Goal: Task Accomplishment & Management: Complete application form

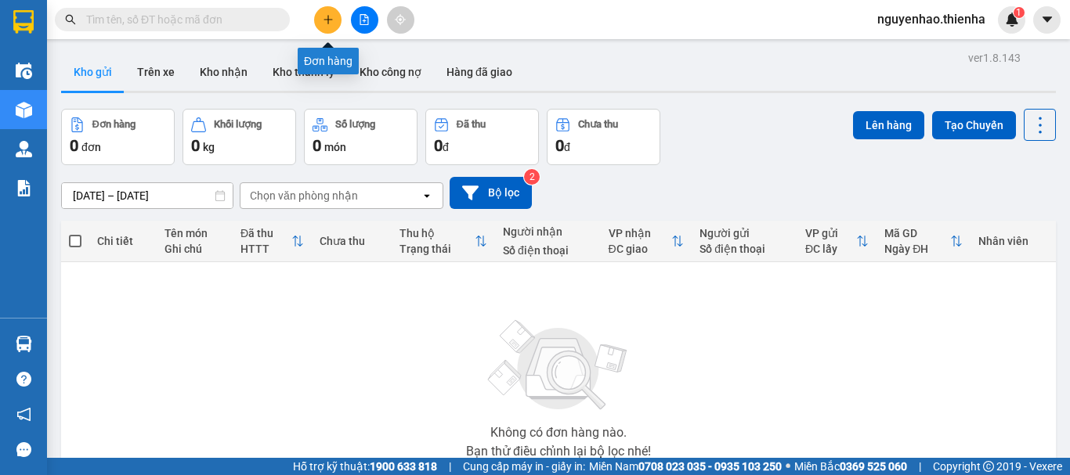
click at [327, 23] on icon "plus" at bounding box center [328, 19] width 11 height 11
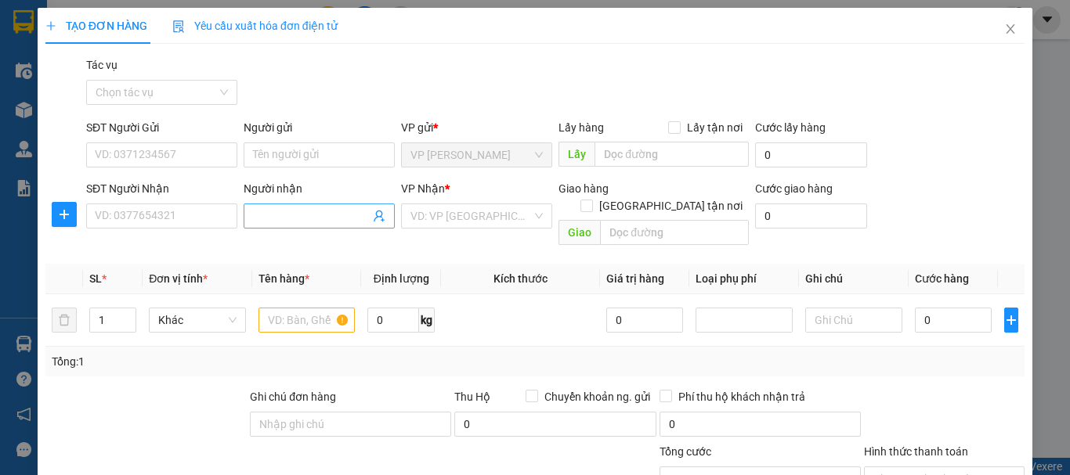
click at [359, 216] on input "Người nhận" at bounding box center [311, 216] width 117 height 17
type input "thơ"
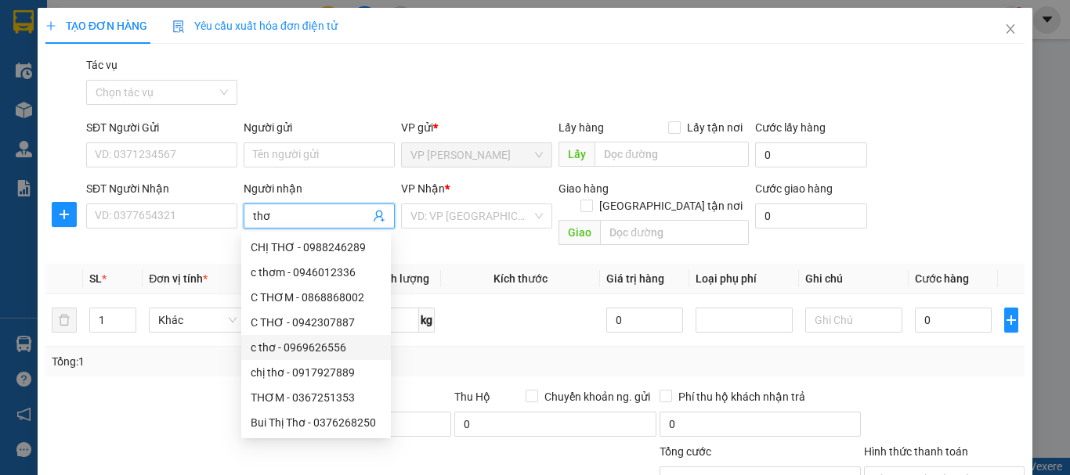
click at [334, 352] on div "c thơ - 0969626556" at bounding box center [316, 347] width 131 height 17
type input "0969626556"
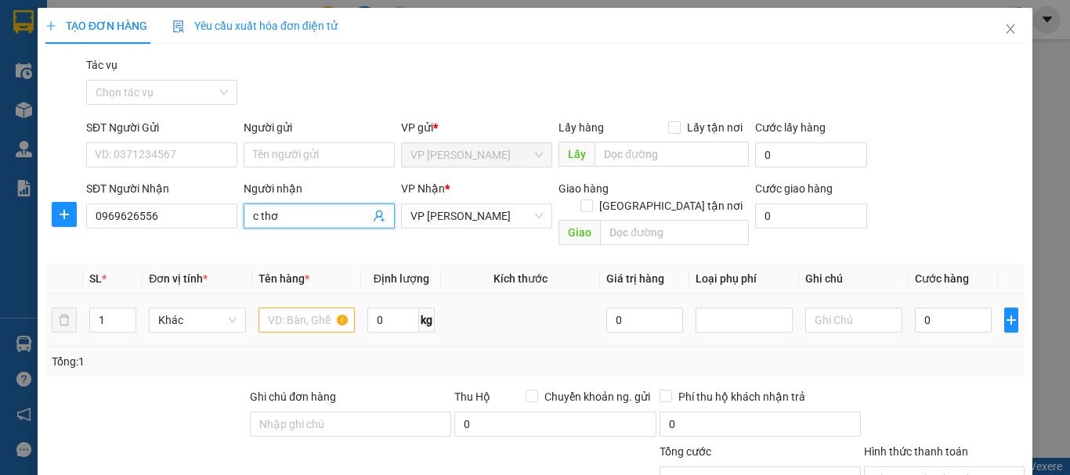
type input "c thơ"
click at [281, 308] on input "text" at bounding box center [306, 320] width 97 height 25
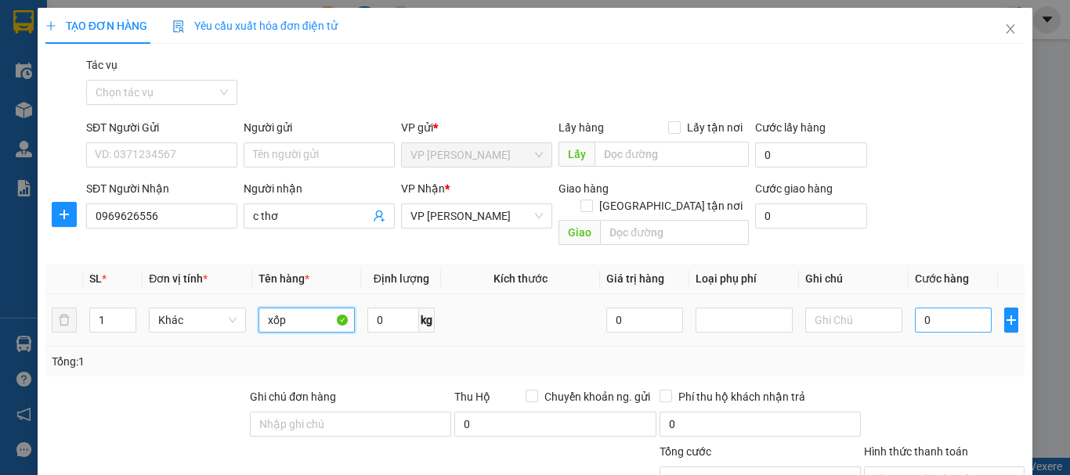
type input "xốp"
click at [944, 308] on input "0" at bounding box center [953, 320] width 77 height 25
type input "6"
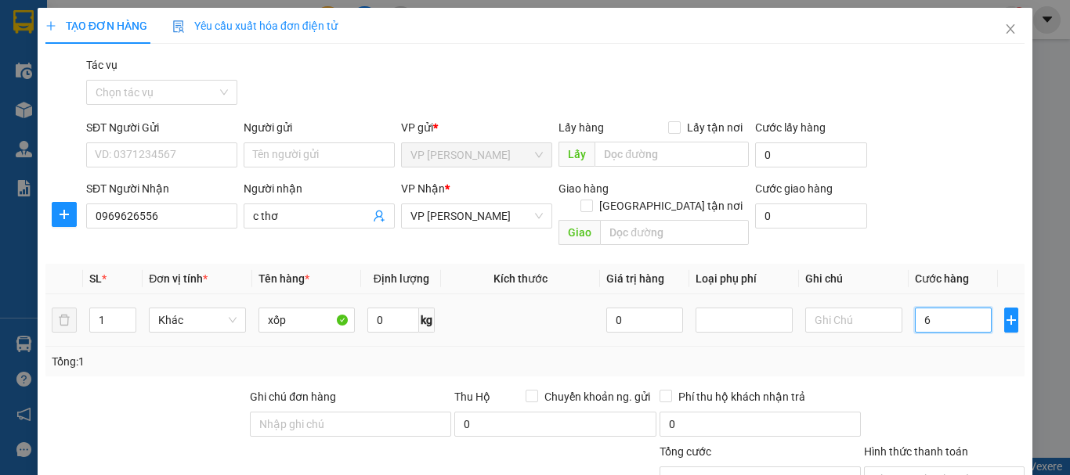
type input "60"
type input "600"
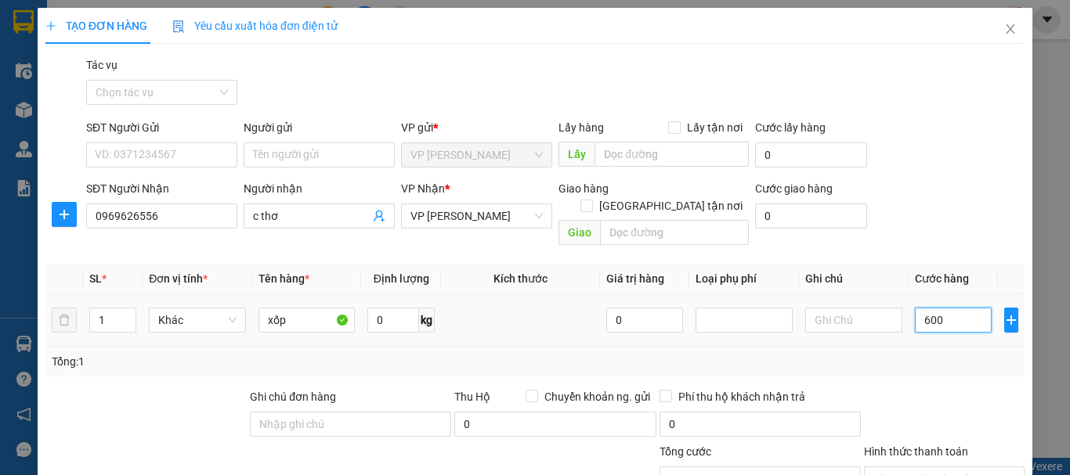
type input "600"
type input "6.000"
type input "60.000"
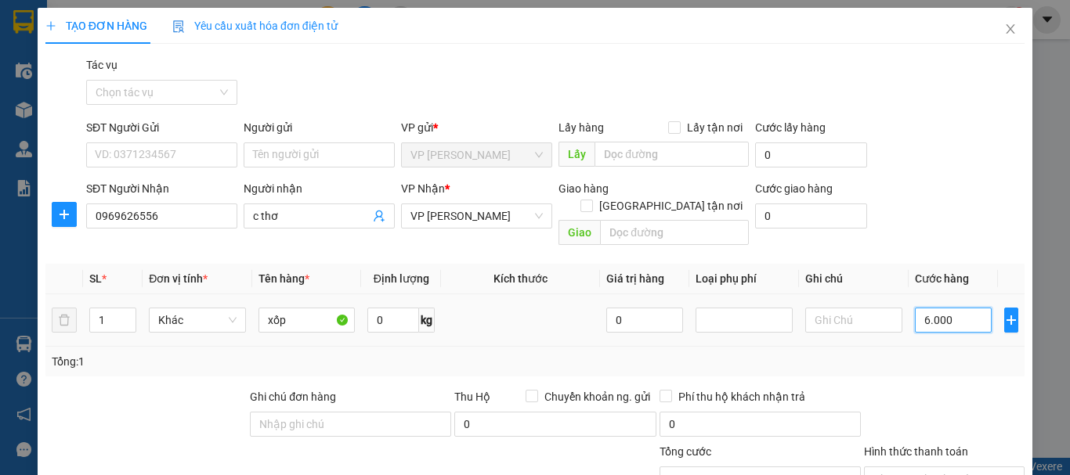
type input "60.000"
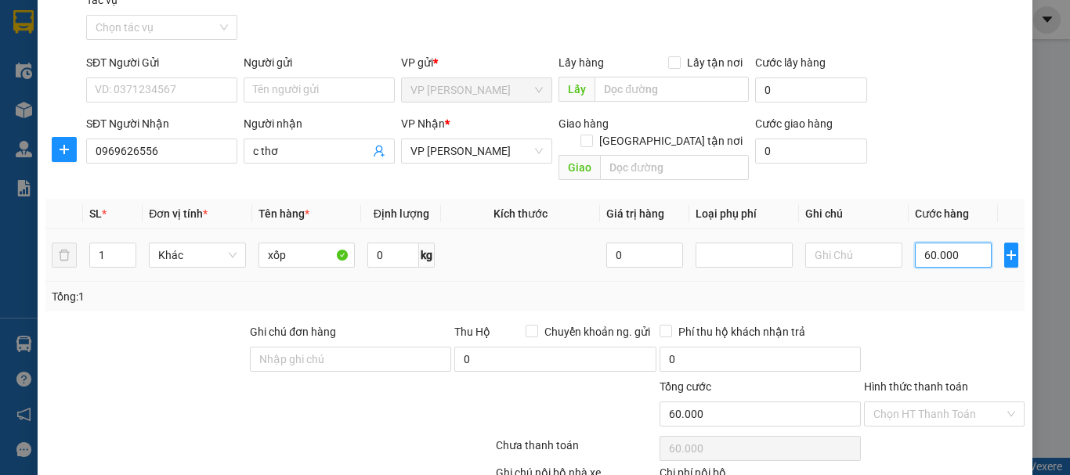
scroll to position [153, 0]
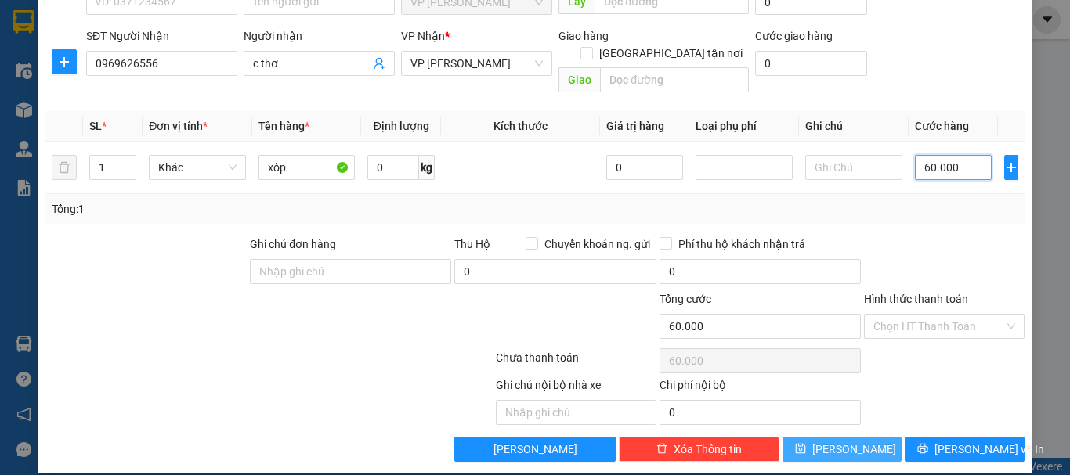
type input "60.000"
click at [805, 444] on icon "save" at bounding box center [800, 449] width 10 height 10
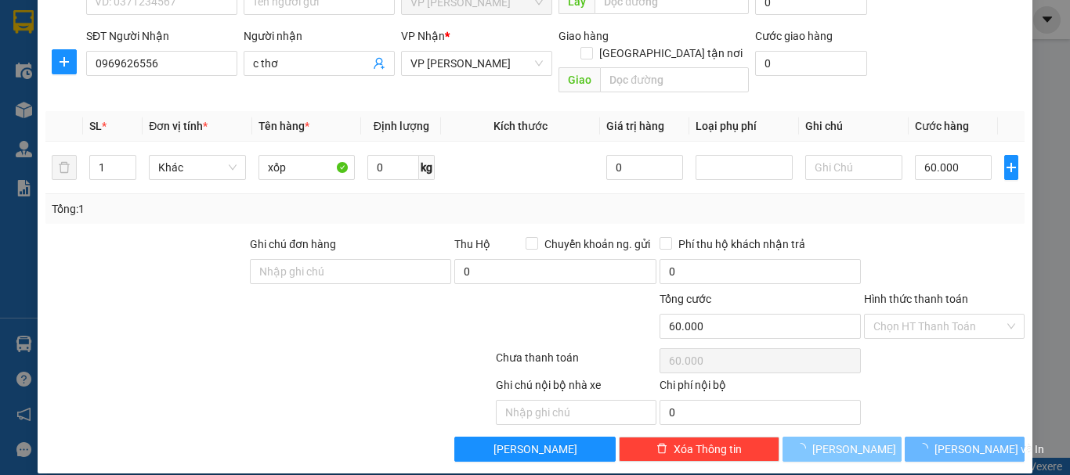
type input "0"
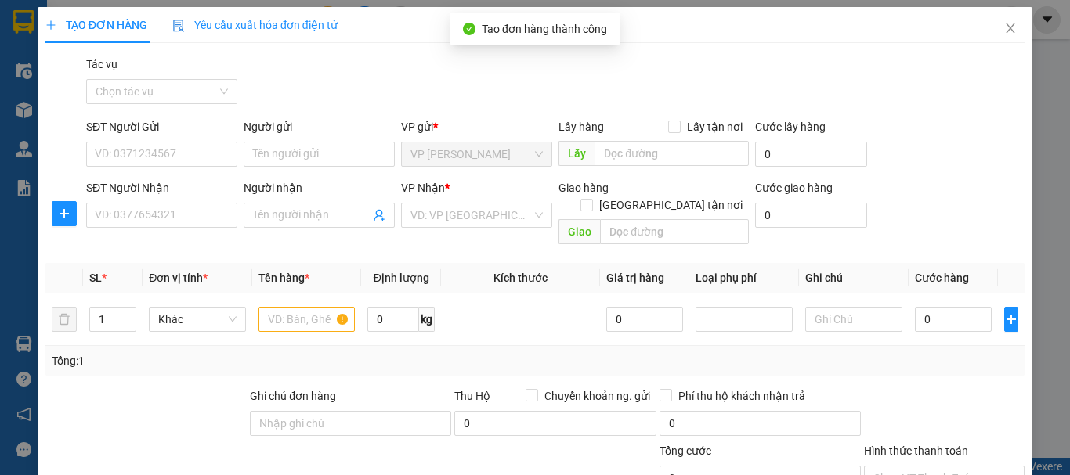
scroll to position [0, 0]
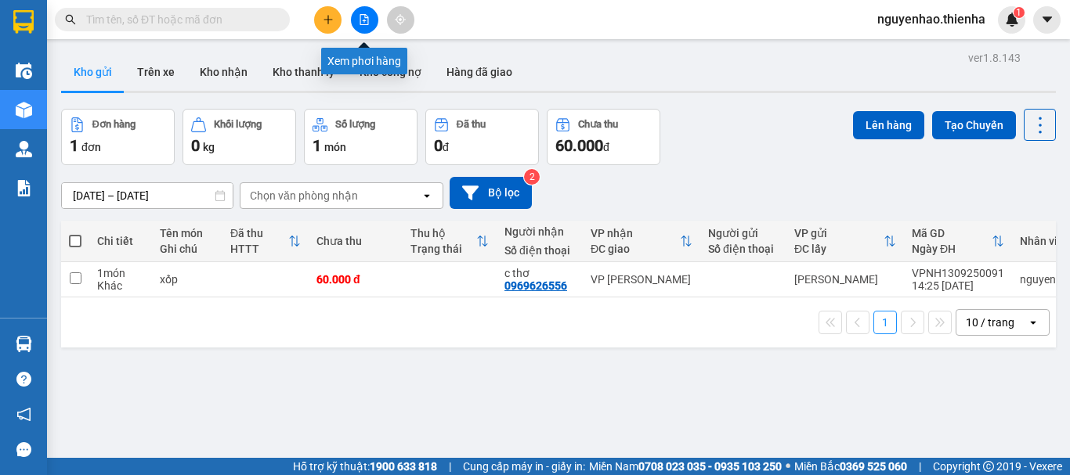
click at [359, 18] on icon "file-add" at bounding box center [364, 19] width 11 height 11
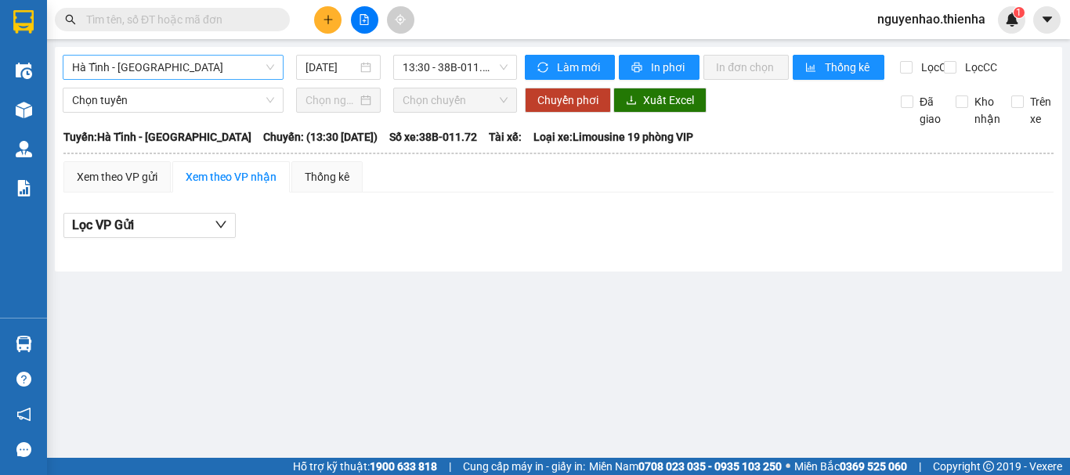
click at [269, 67] on span "Hà Tĩnh - Hà Nội" at bounding box center [173, 67] width 202 height 23
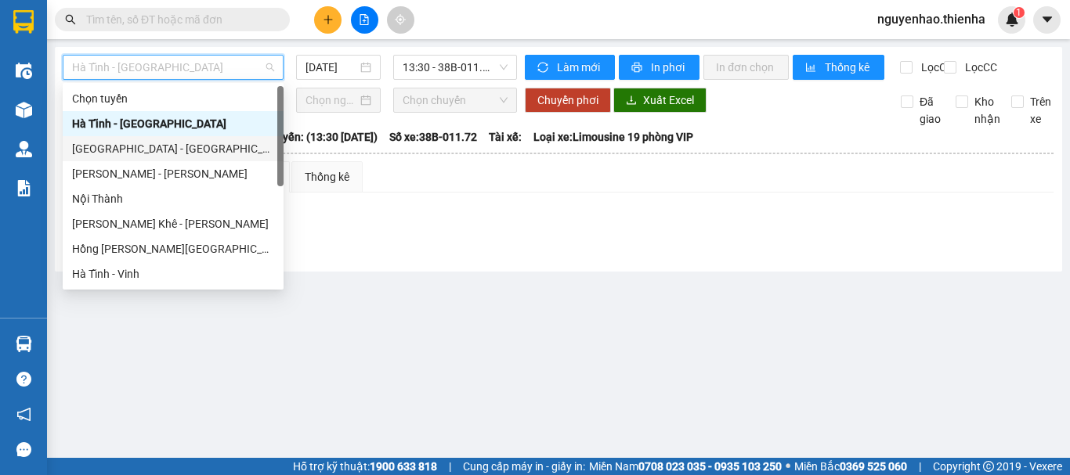
click at [262, 139] on div "Hà Nội - Hà Tĩnh" at bounding box center [173, 148] width 221 height 25
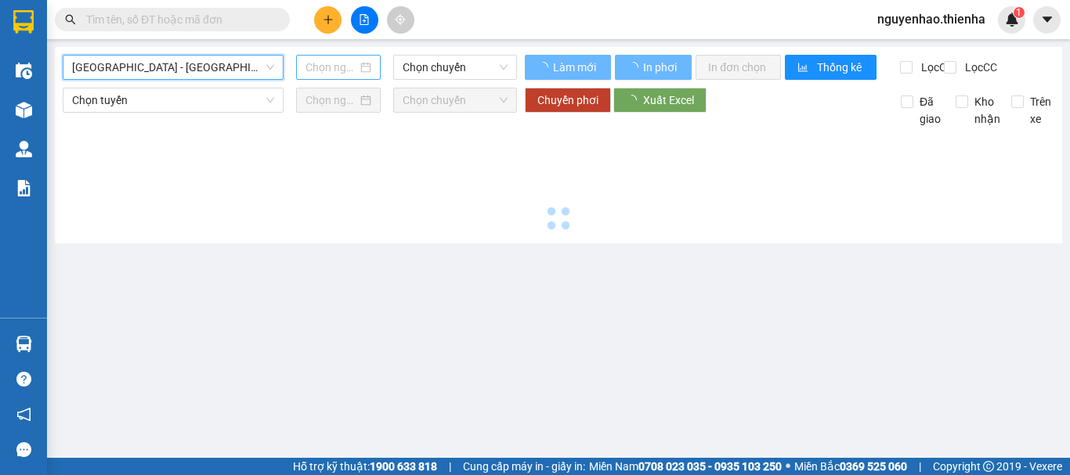
type input "13/09/2025"
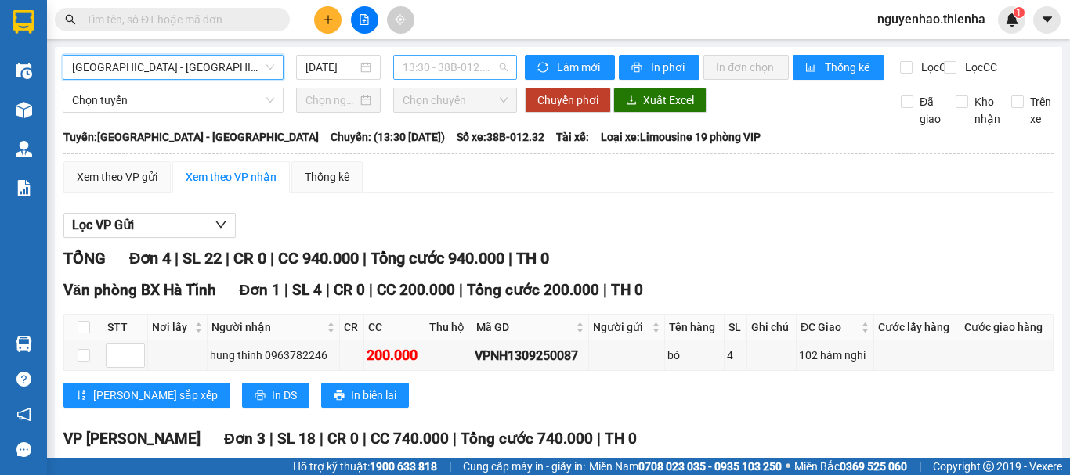
click at [462, 65] on span "13:30 - 38B-012.32" at bounding box center [455, 67] width 105 height 23
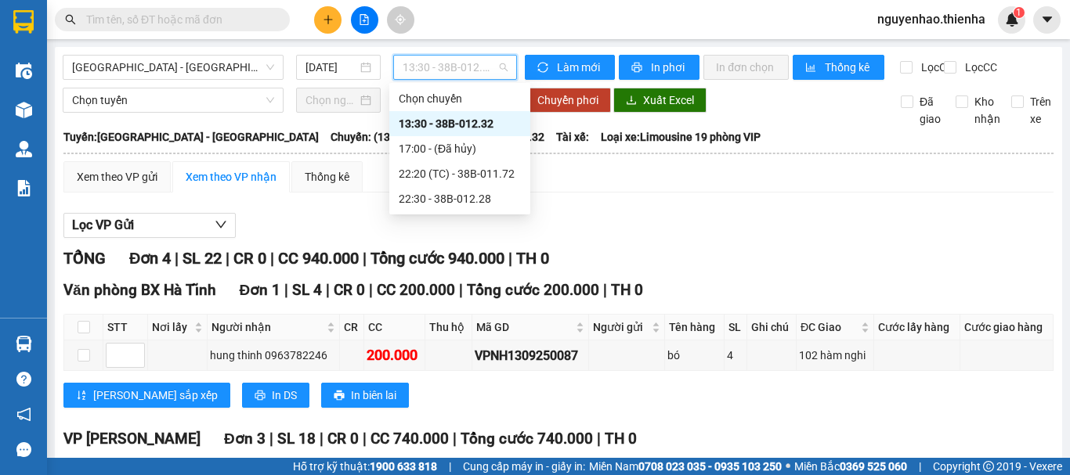
click at [458, 120] on div "13:30 - 38B-012.32" at bounding box center [460, 123] width 122 height 17
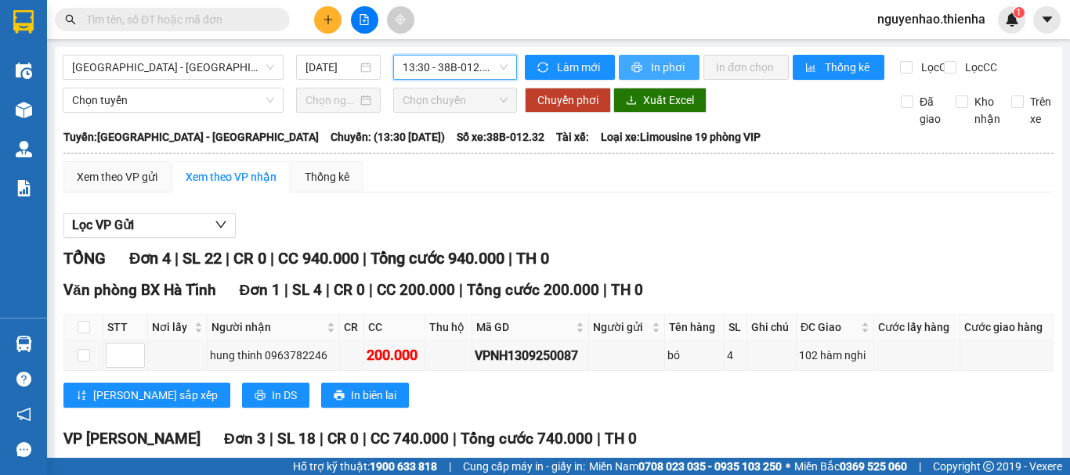
click at [651, 67] on span "In phơi" at bounding box center [669, 67] width 36 height 17
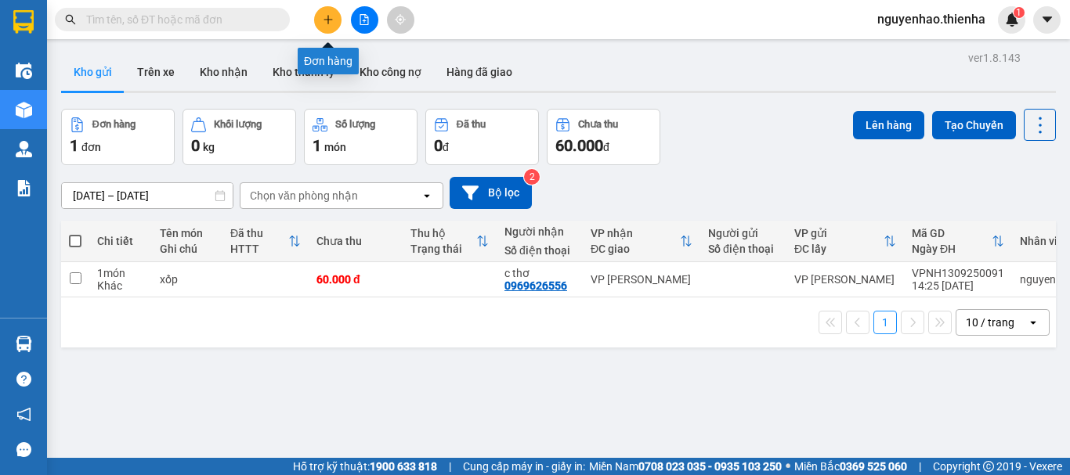
click at [334, 25] on button at bounding box center [327, 19] width 27 height 27
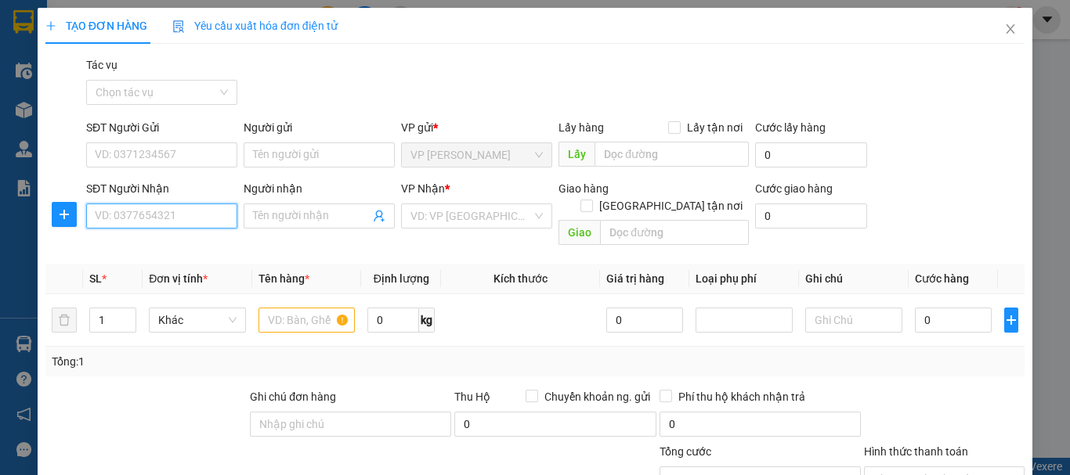
click at [172, 222] on input "SĐT Người Nhận" at bounding box center [161, 216] width 151 height 25
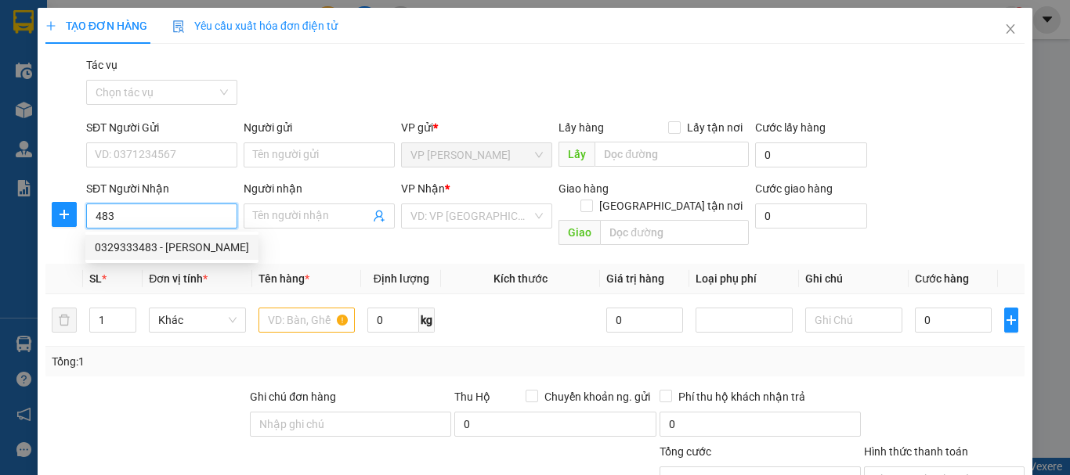
click at [150, 250] on div "0329333483 - [PERSON_NAME]" at bounding box center [172, 247] width 154 height 17
type input "0329333483"
type input "[PERSON_NAME]"
type input "nghèn can lộc"
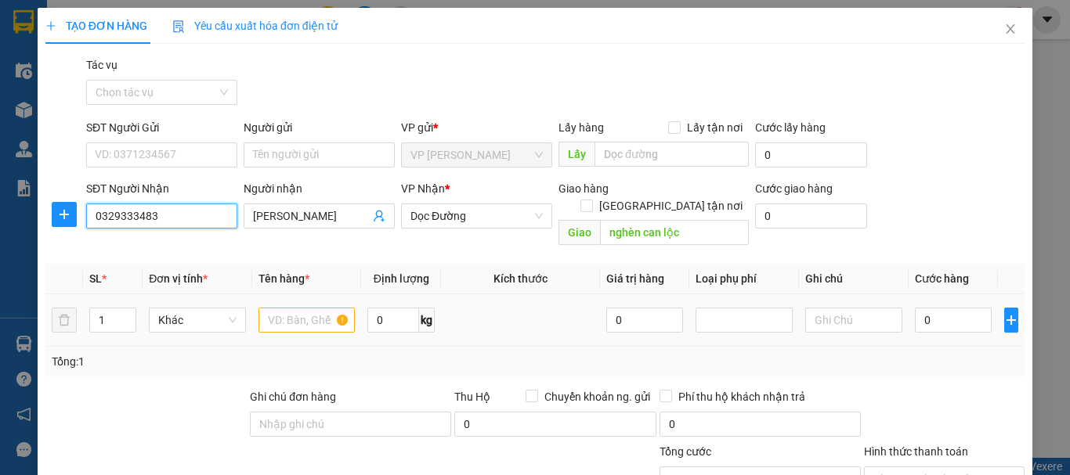
type input "0329333483"
click at [280, 308] on input "text" at bounding box center [306, 320] width 97 height 25
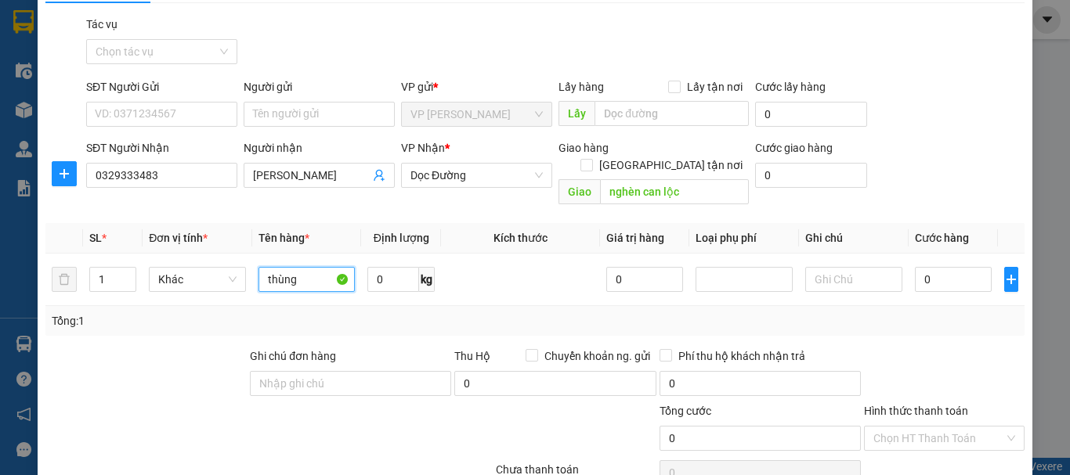
scroll to position [78, 0]
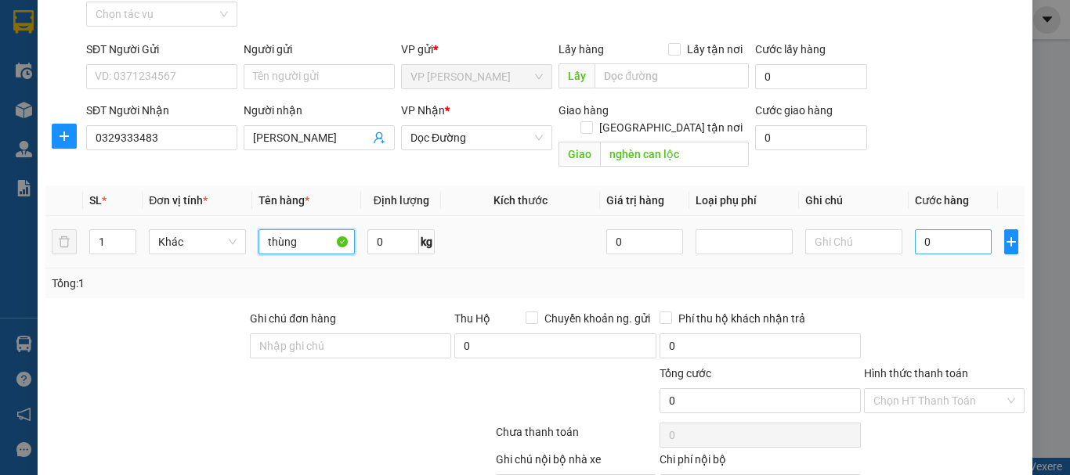
type input "thùng"
click at [954, 229] on input "0" at bounding box center [953, 241] width 77 height 25
type input "8"
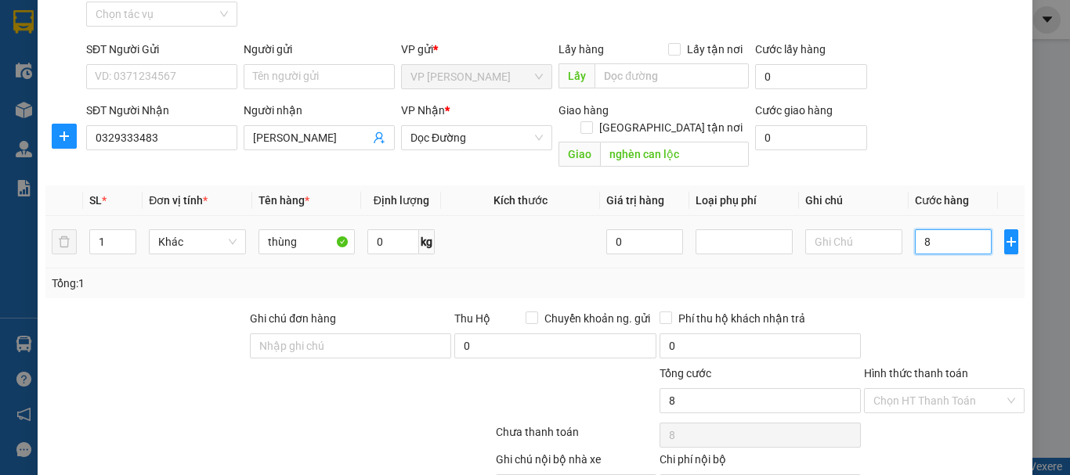
type input "0"
type input "01"
type input "1"
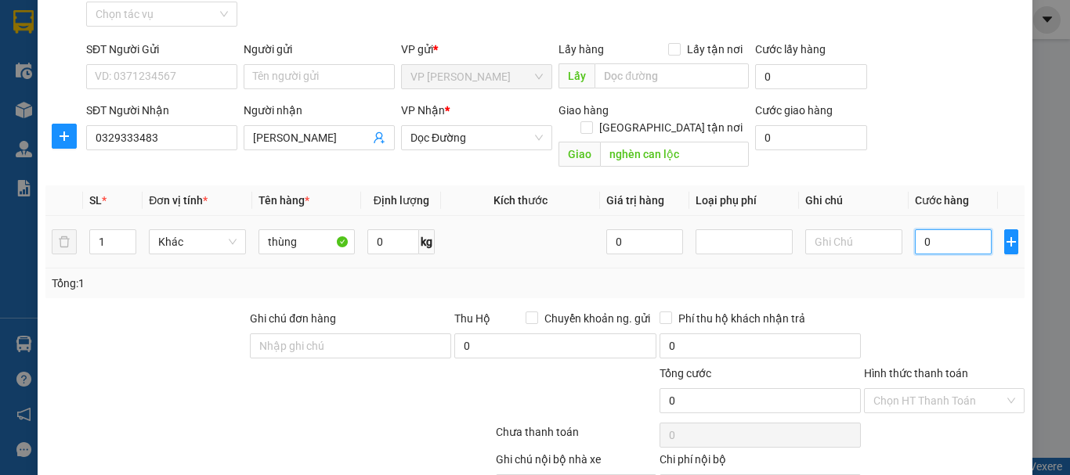
type input "1"
type input "010"
type input "10"
type input "0.100"
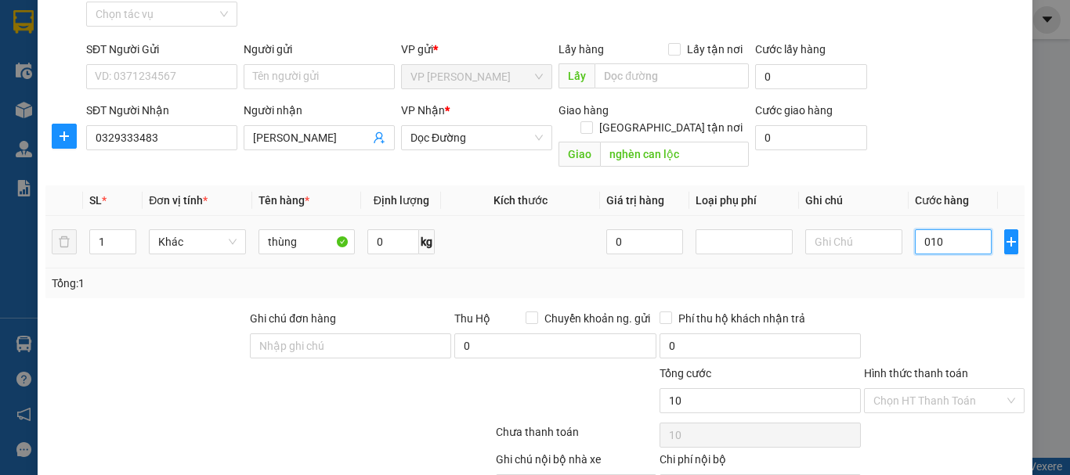
type input "100"
type input "01.000"
type input "1.000"
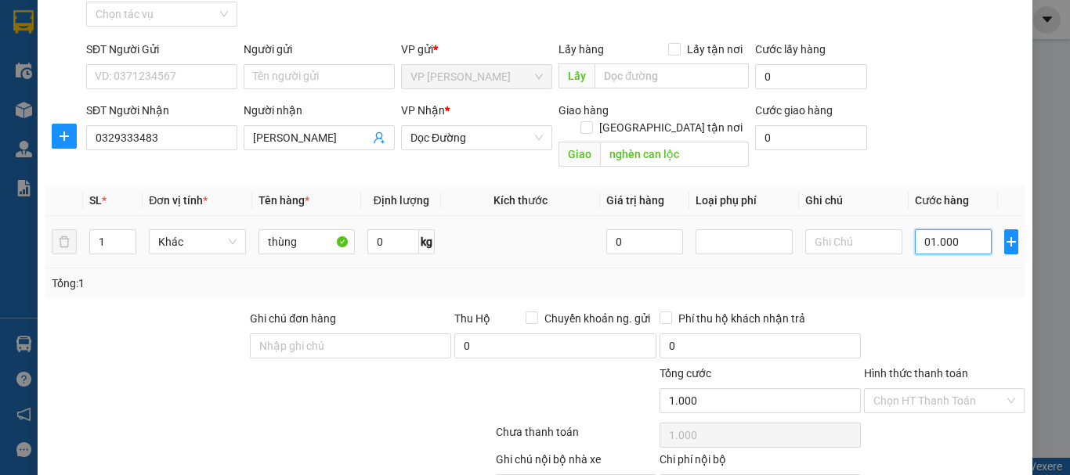
type input "0.100"
type input "100"
type input "010"
type input "10"
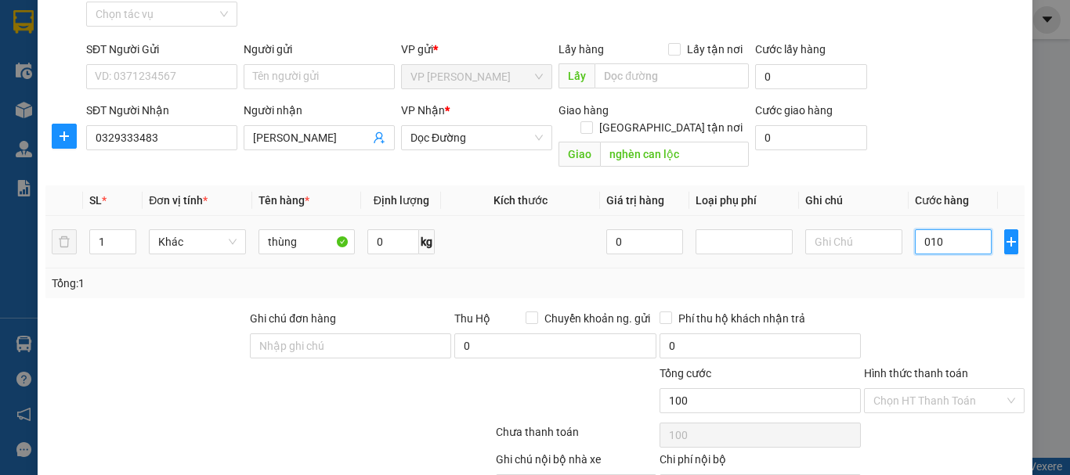
type input "10"
type input "01"
type input "1"
type input "0"
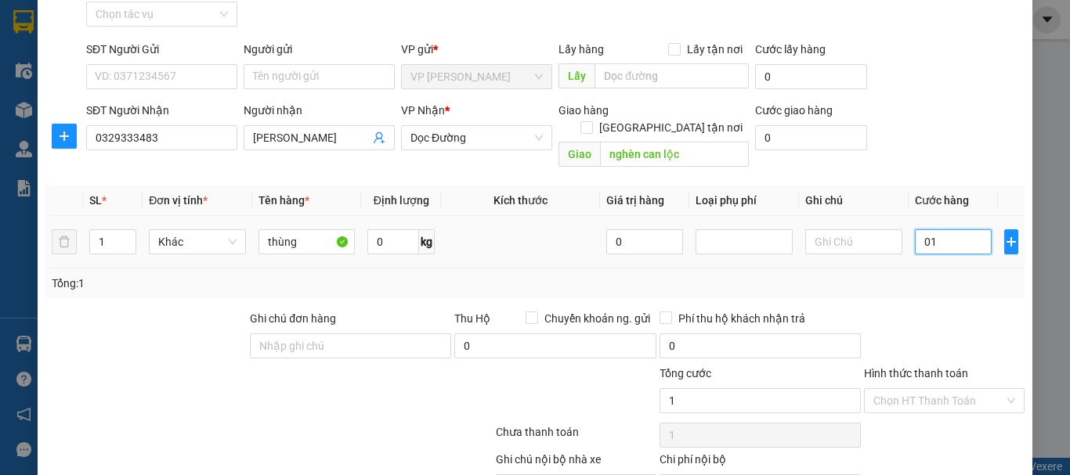
type input "0"
click at [915, 229] on input "0" at bounding box center [953, 241] width 77 height 25
type input "80"
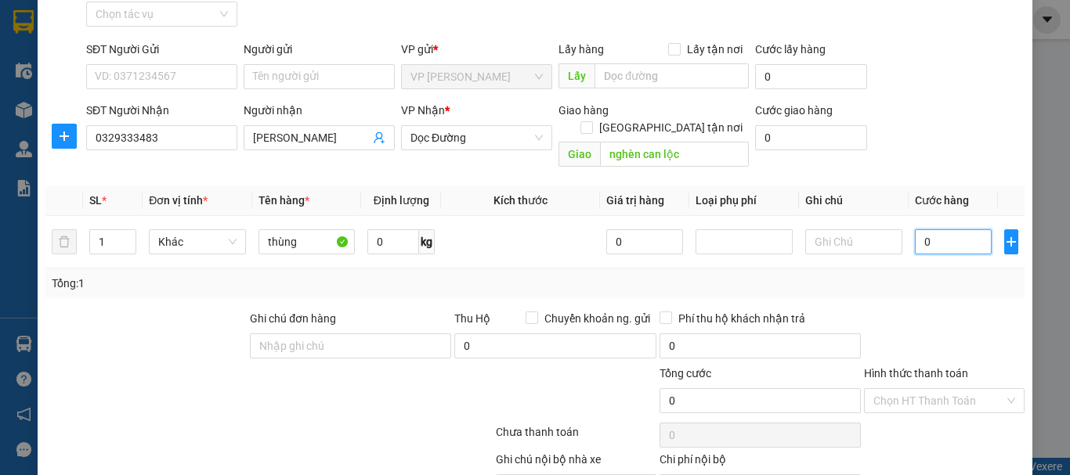
type input "80"
type input "800"
type input "8.000"
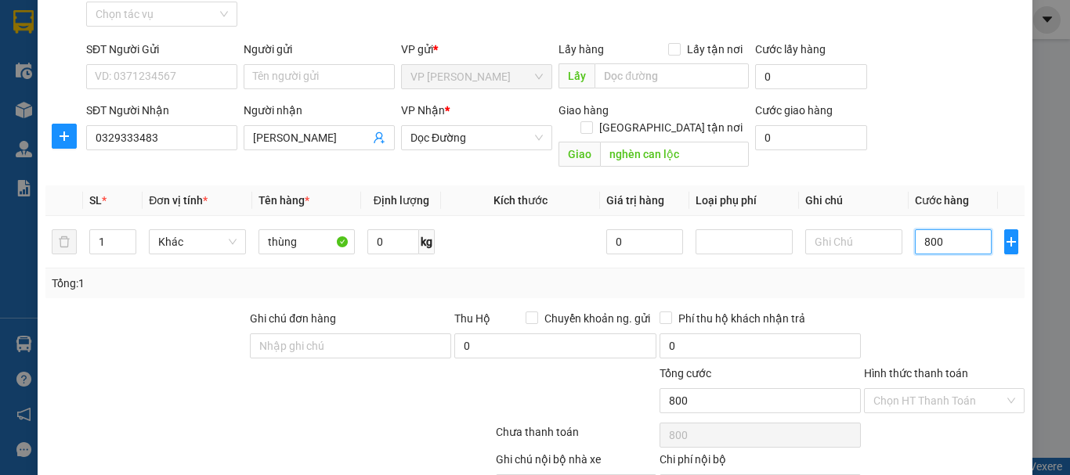
type input "8.000"
type input "80.000"
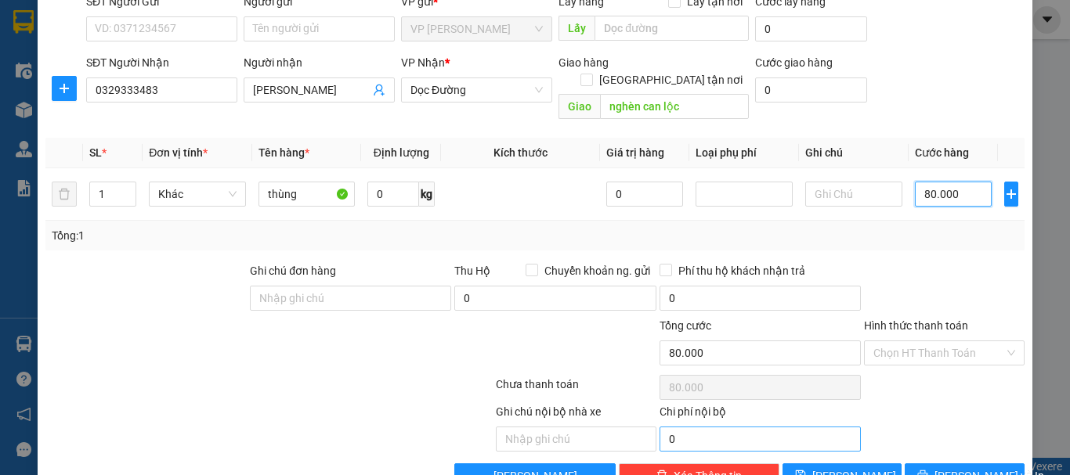
scroll to position [153, 0]
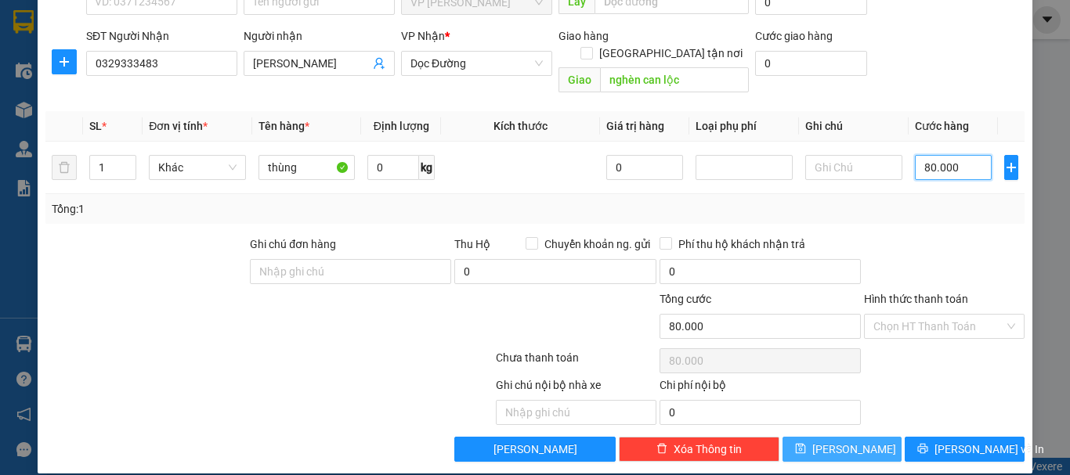
type input "80.000"
click at [805, 444] on icon "save" at bounding box center [800, 449] width 10 height 10
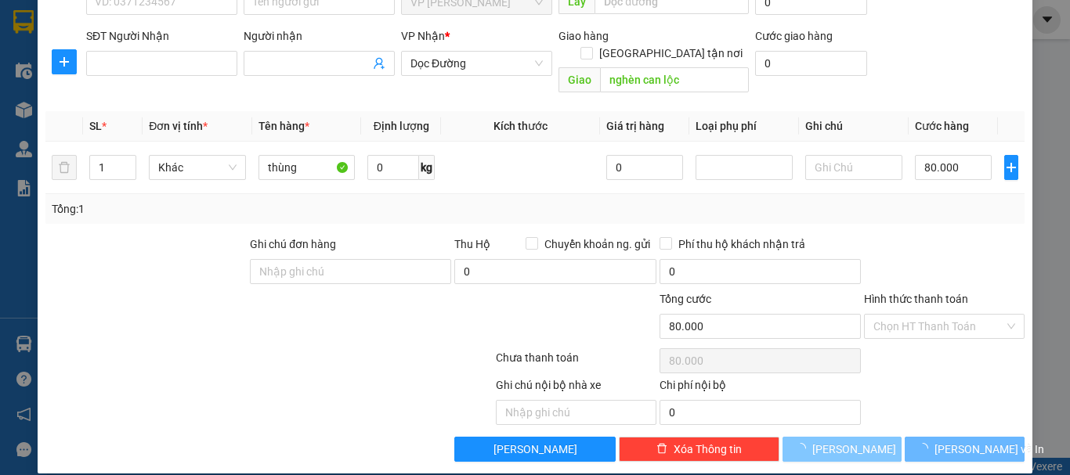
type input "0"
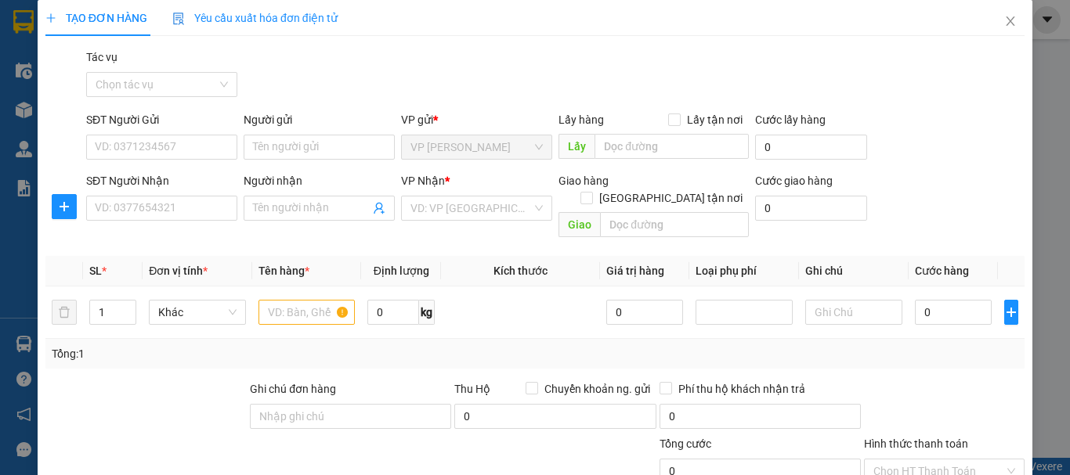
scroll to position [0, 0]
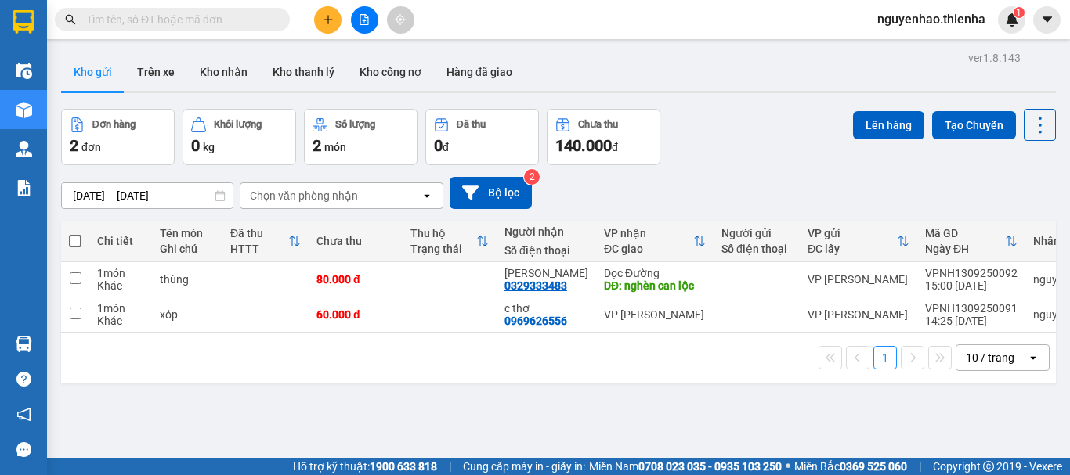
scroll to position [72, 0]
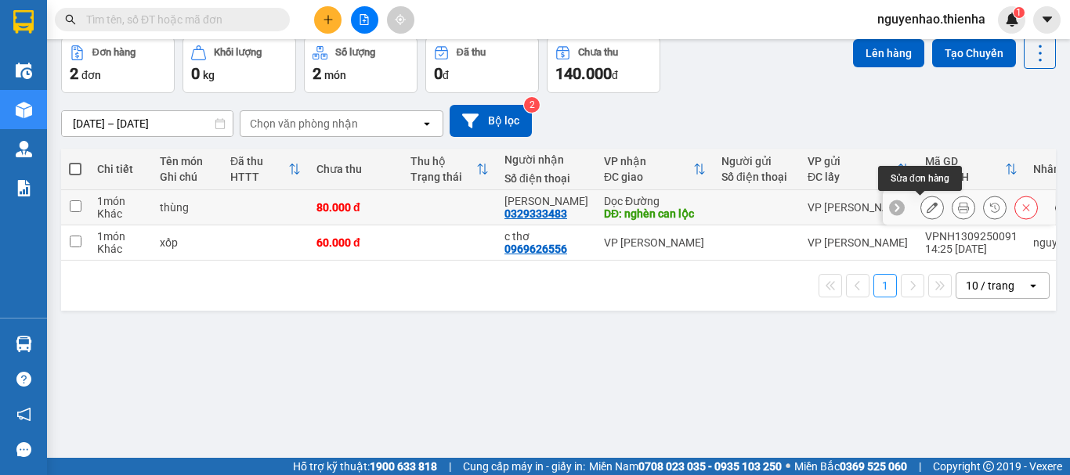
click at [927, 205] on icon at bounding box center [932, 207] width 11 height 11
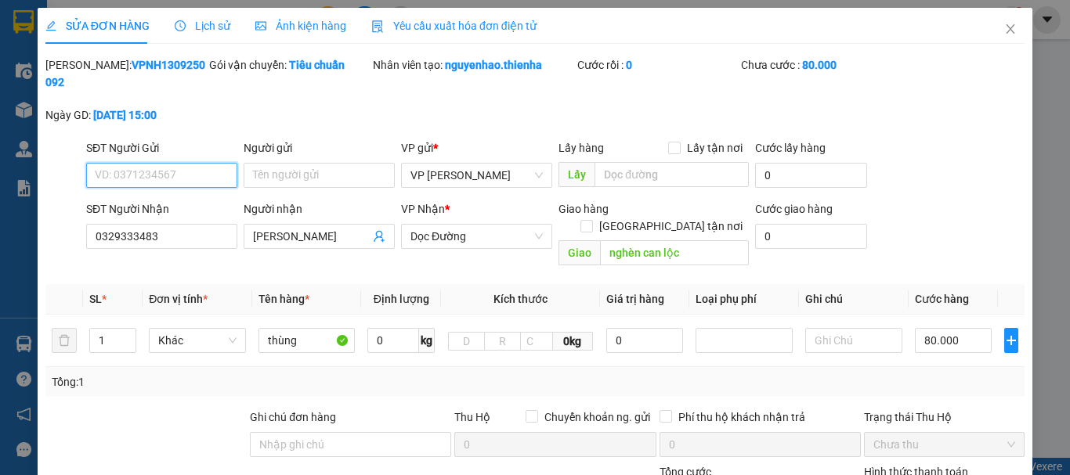
type input "0329333483"
type input "[PERSON_NAME]"
type input "nghèn can lộc"
type input "80.000"
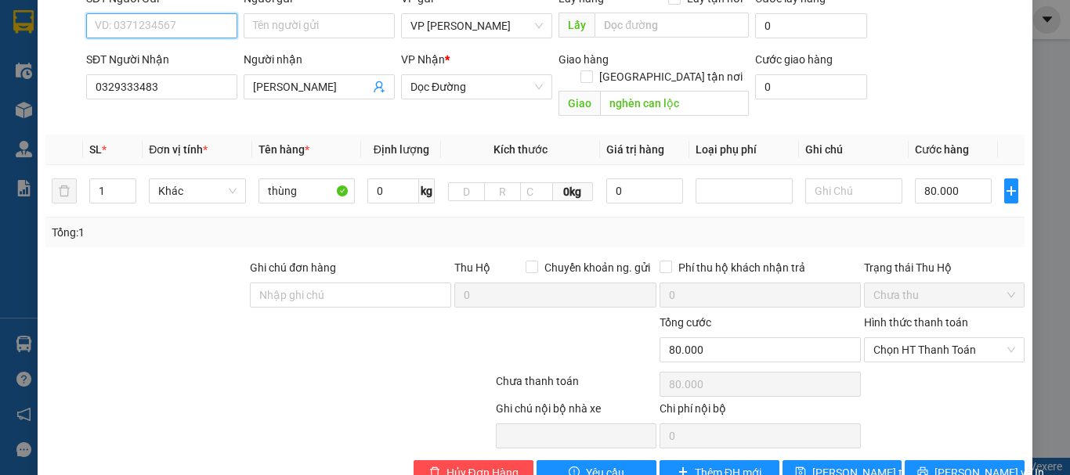
scroll to position [156, 0]
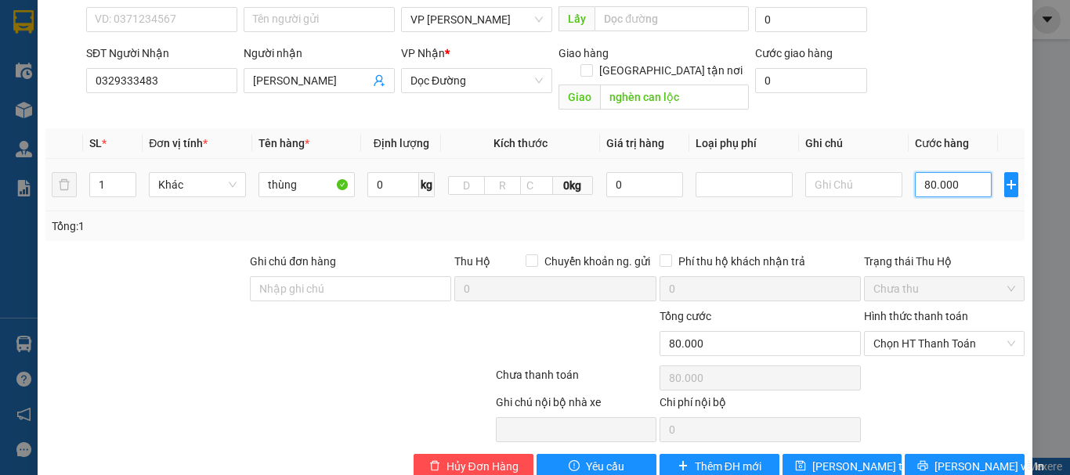
click at [963, 172] on input "80.000" at bounding box center [953, 184] width 77 height 25
type input "1"
type input "10"
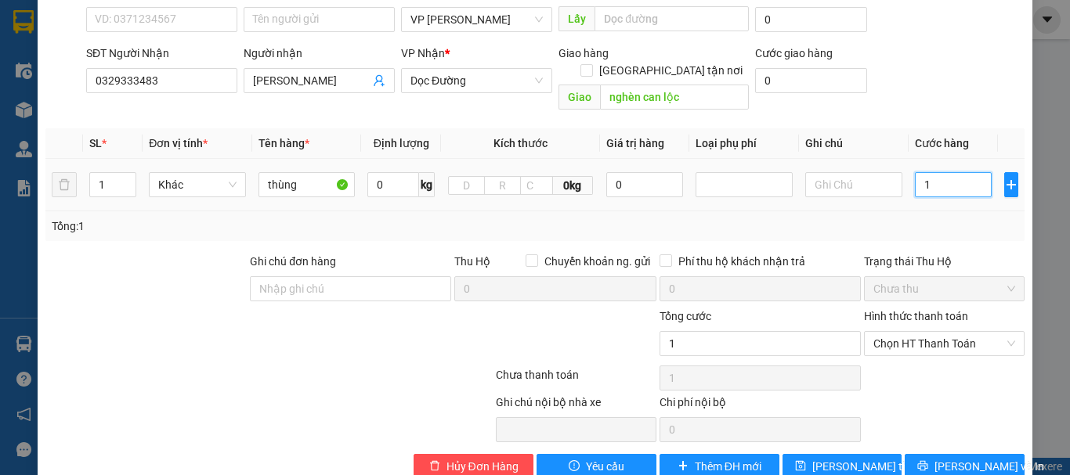
type input "10"
type input "100"
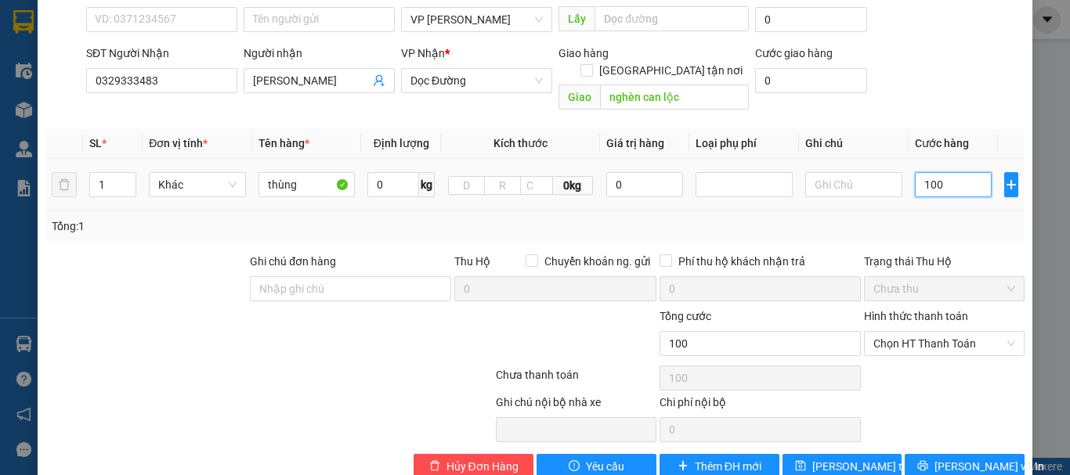
type input "1.000"
type input "10.000"
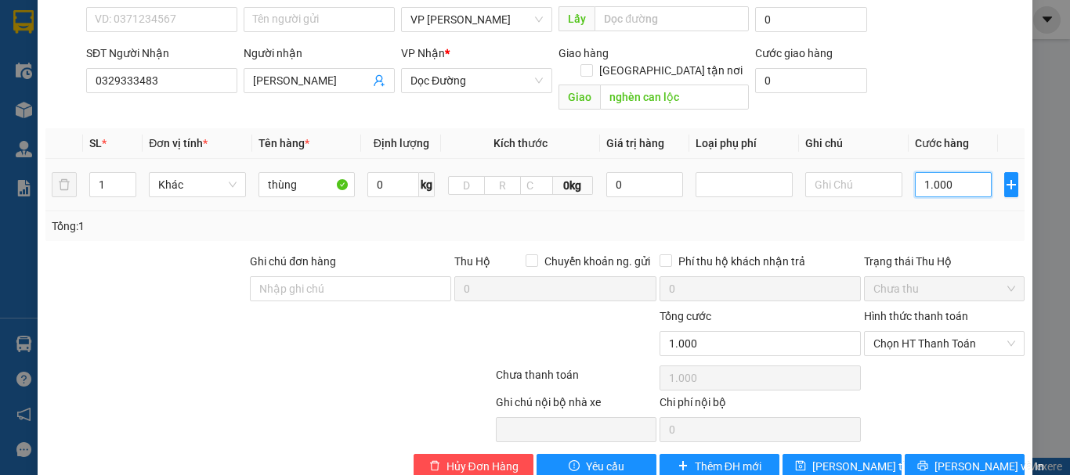
type input "10.000"
type input "100.000"
click at [820, 458] on span "Lưu thay đổi" at bounding box center [874, 466] width 125 height 17
